Goal: Task Accomplishment & Management: Manage account settings

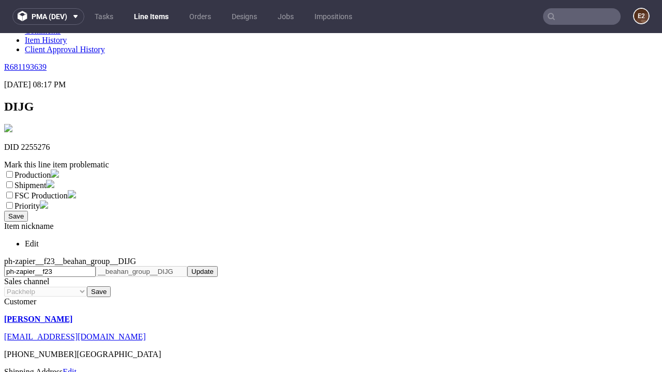
scroll to position [182, 0]
select select "dtp_ca_needed"
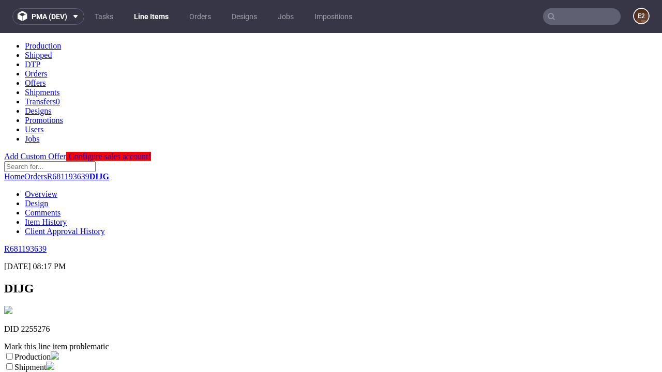
scroll to position [0, 0]
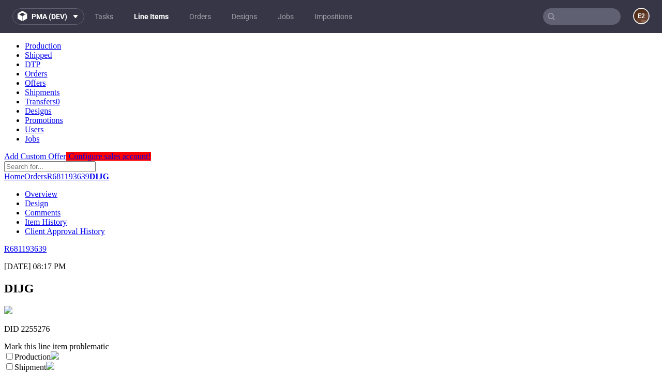
checkbox input "true"
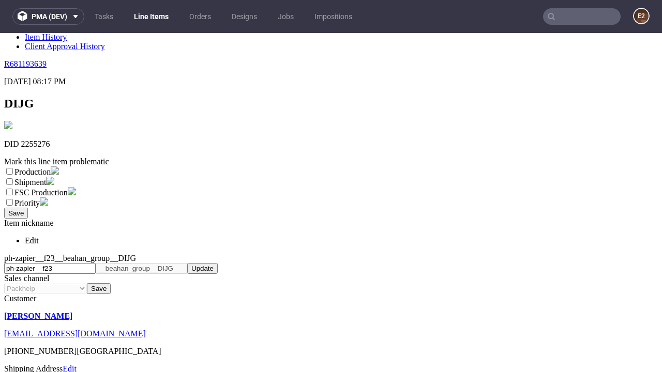
type textarea "test"
